Goal: Information Seeking & Learning: Learn about a topic

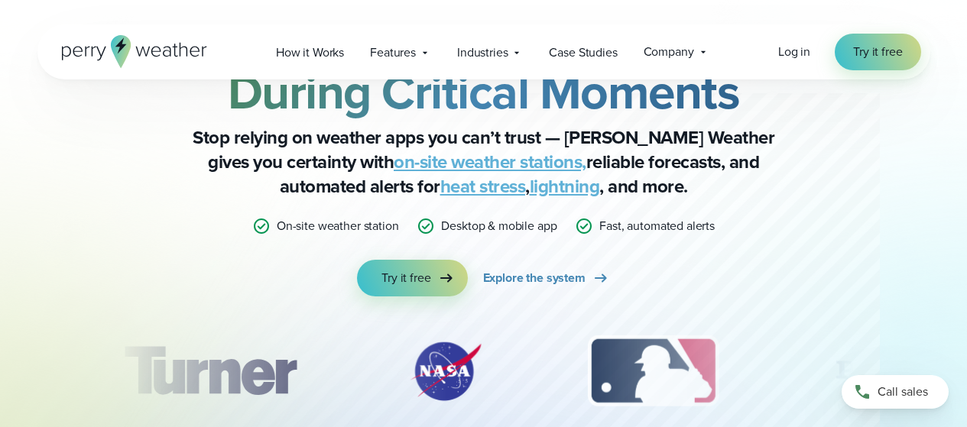
scroll to position [112, 0]
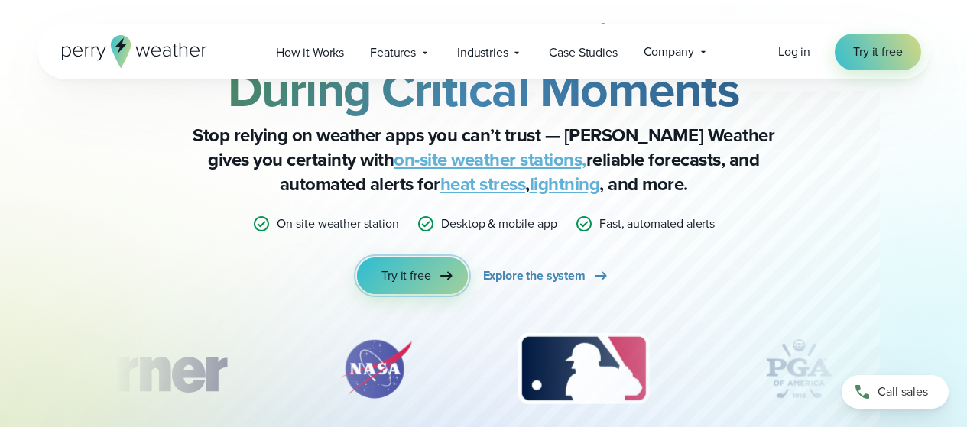
click at [398, 273] on span "Try it free" at bounding box center [405, 276] width 49 height 18
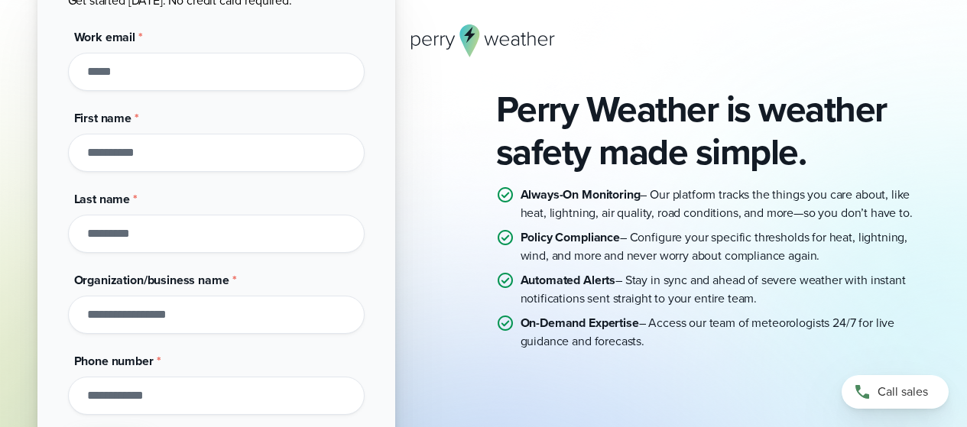
click at [291, 224] on input "Last name *" at bounding box center [216, 234] width 297 height 38
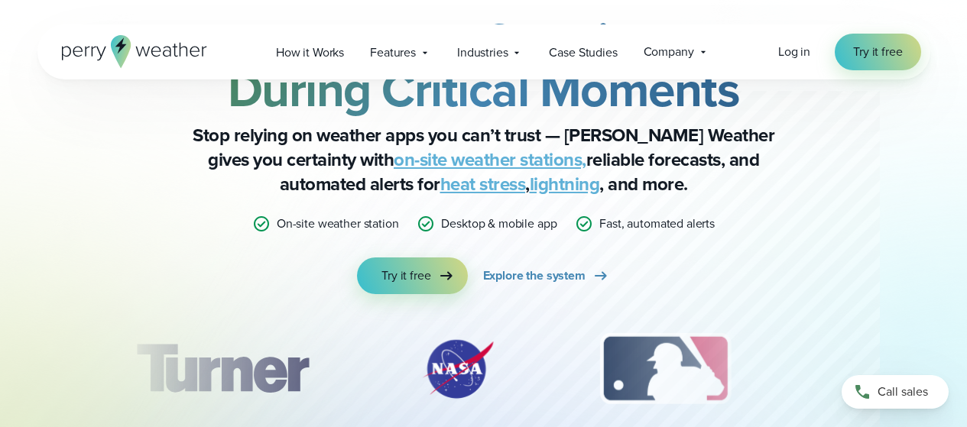
scroll to position [112, 0]
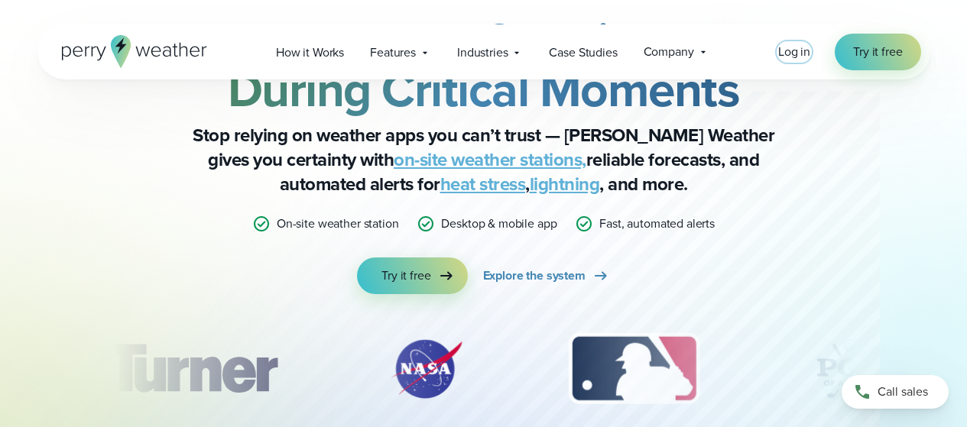
click at [781, 57] on span "Log in" at bounding box center [794, 52] width 32 height 18
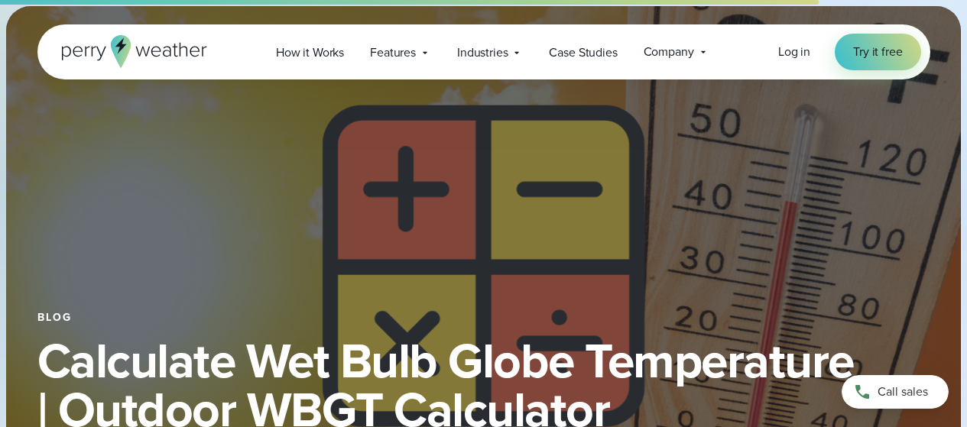
select select "***"
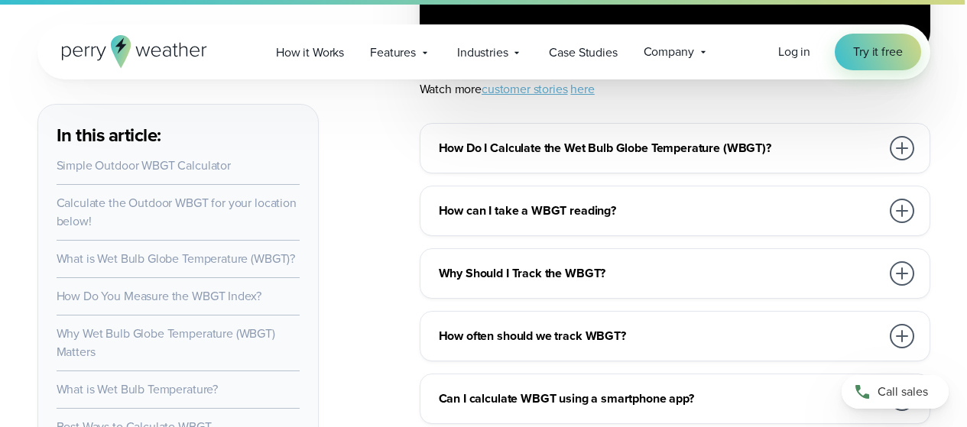
scroll to position [7943, 0]
click at [479, 185] on div "How can I take a WBGT reading? Wet bulb globe temperature readings can be taken…" at bounding box center [675, 210] width 511 height 50
